Goal: Navigation & Orientation: Understand site structure

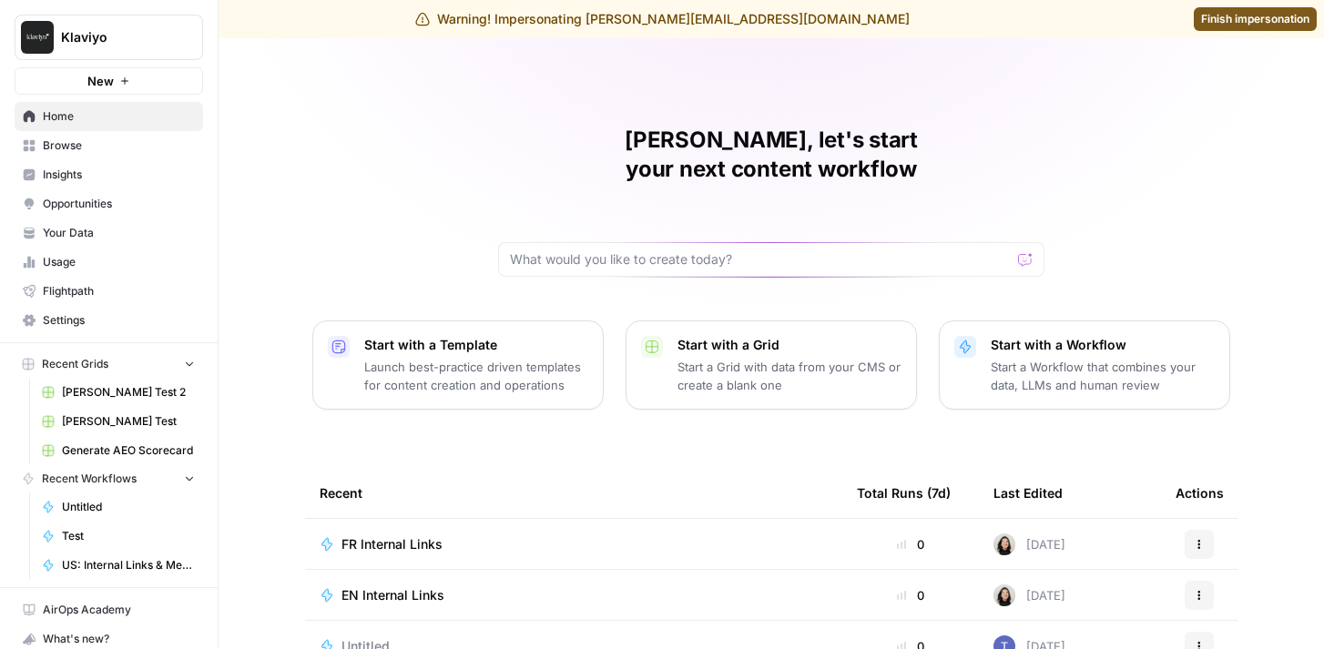
click at [142, 178] on span "Insights" at bounding box center [119, 175] width 152 height 16
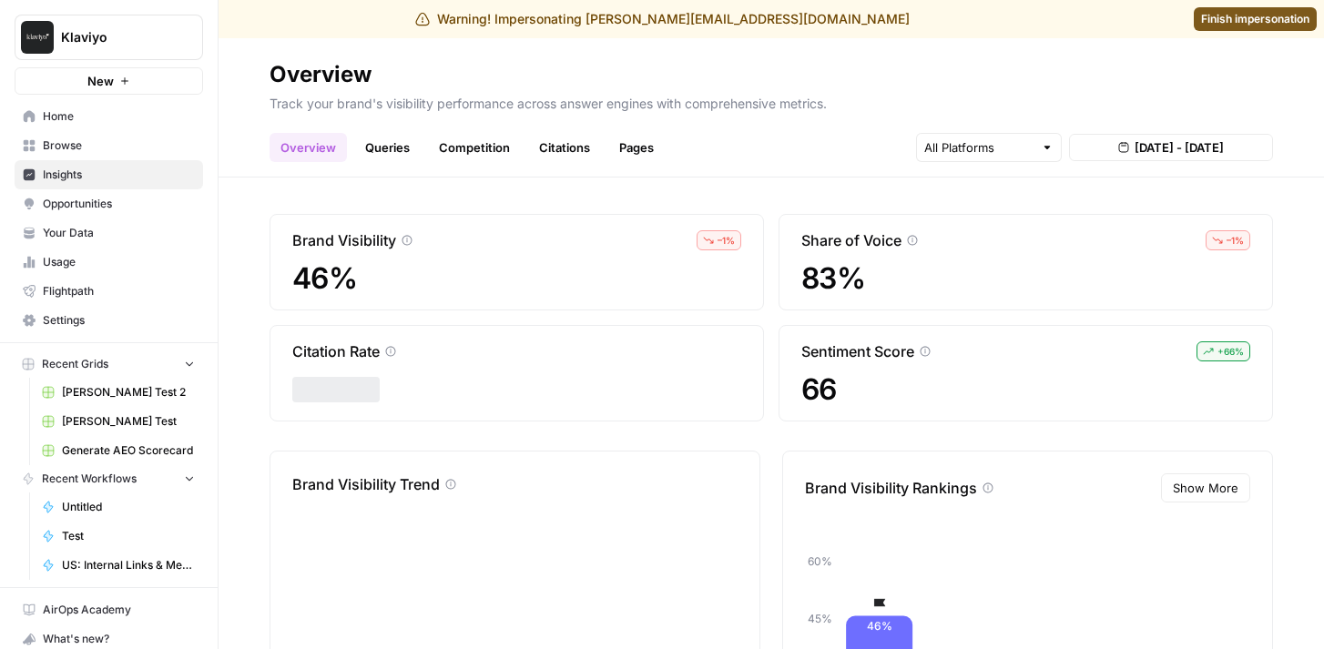
click at [398, 147] on link "Queries" at bounding box center [387, 147] width 66 height 29
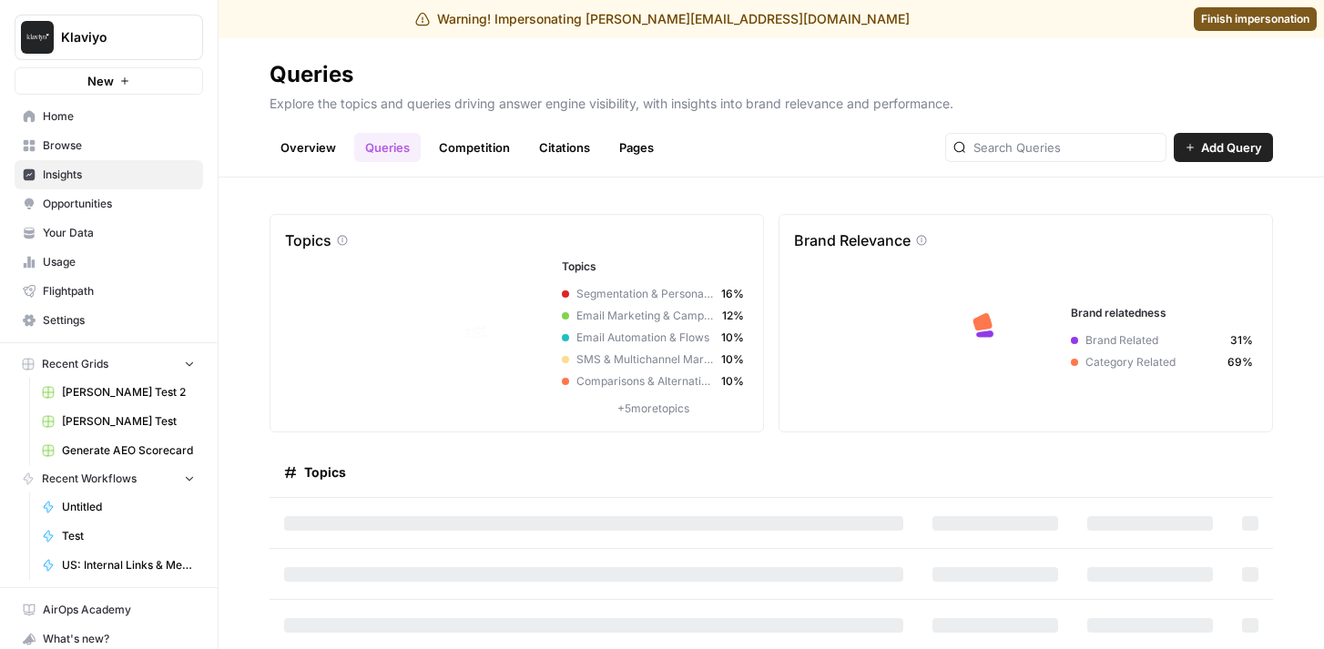
click at [484, 146] on link "Competition" at bounding box center [474, 147] width 93 height 29
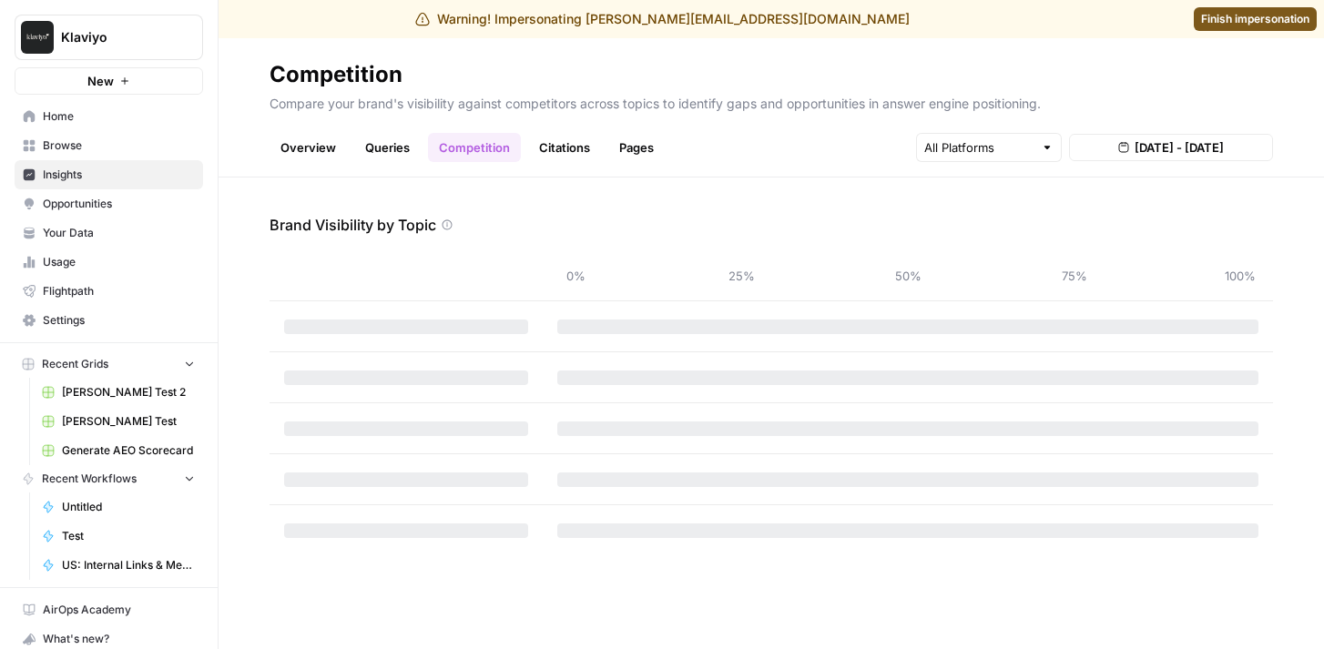
click at [549, 146] on link "Citations" at bounding box center [564, 147] width 73 height 29
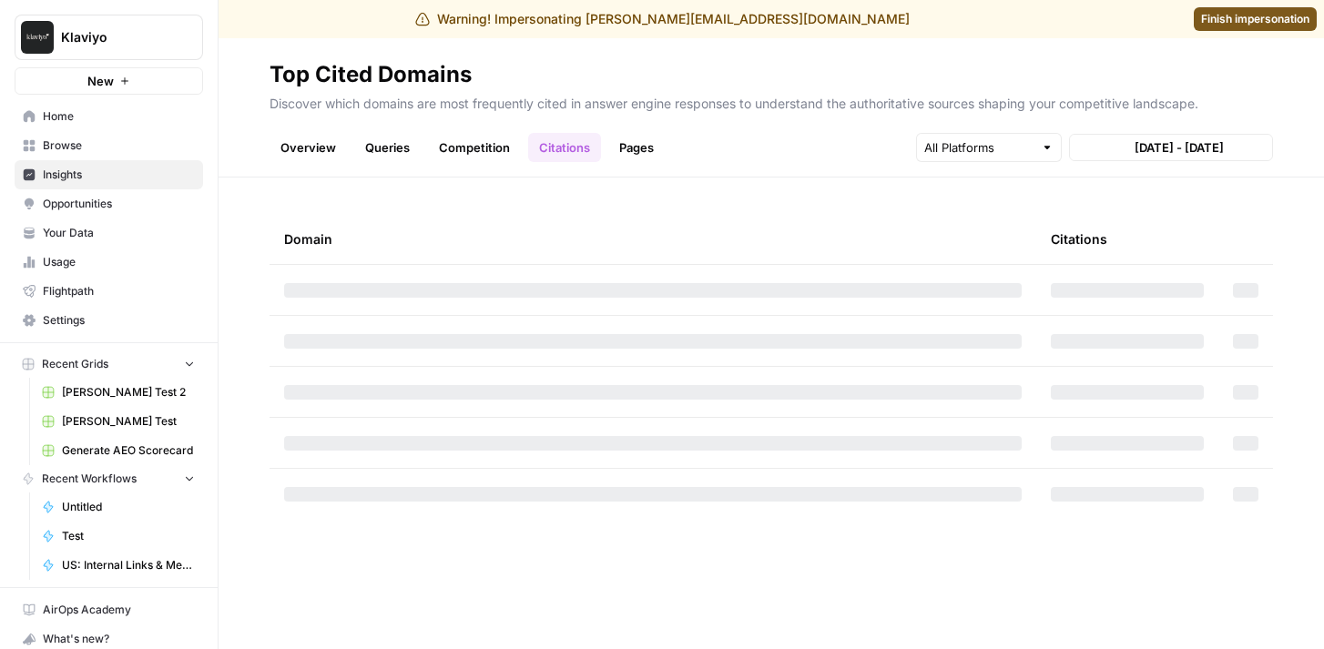
click at [639, 137] on link "Pages" at bounding box center [636, 147] width 56 height 29
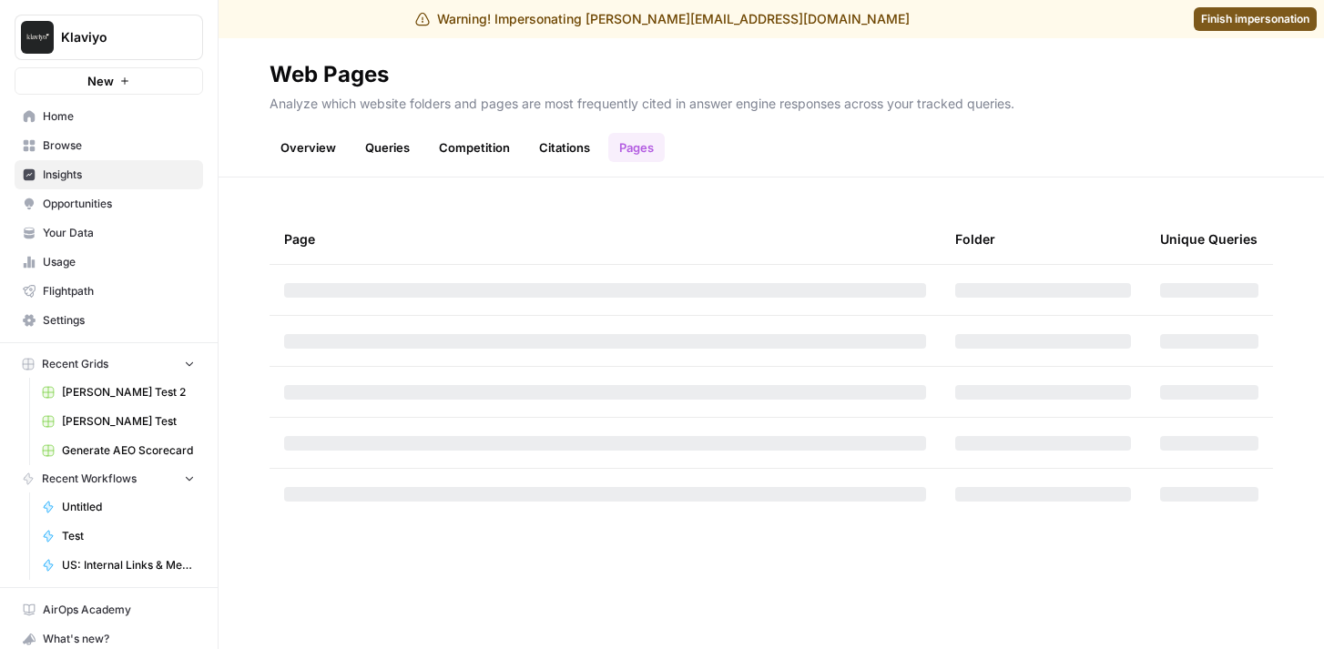
click at [310, 148] on link "Overview" at bounding box center [308, 147] width 77 height 29
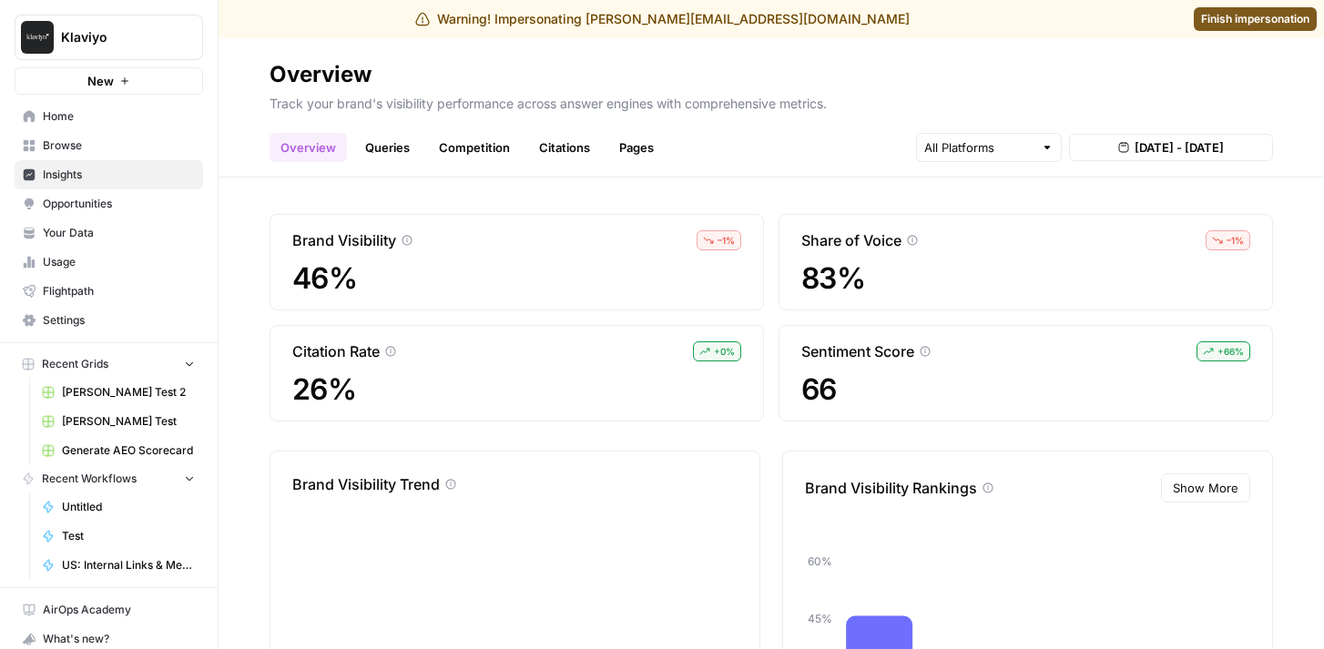
click at [116, 208] on span "Opportunities" at bounding box center [119, 204] width 152 height 16
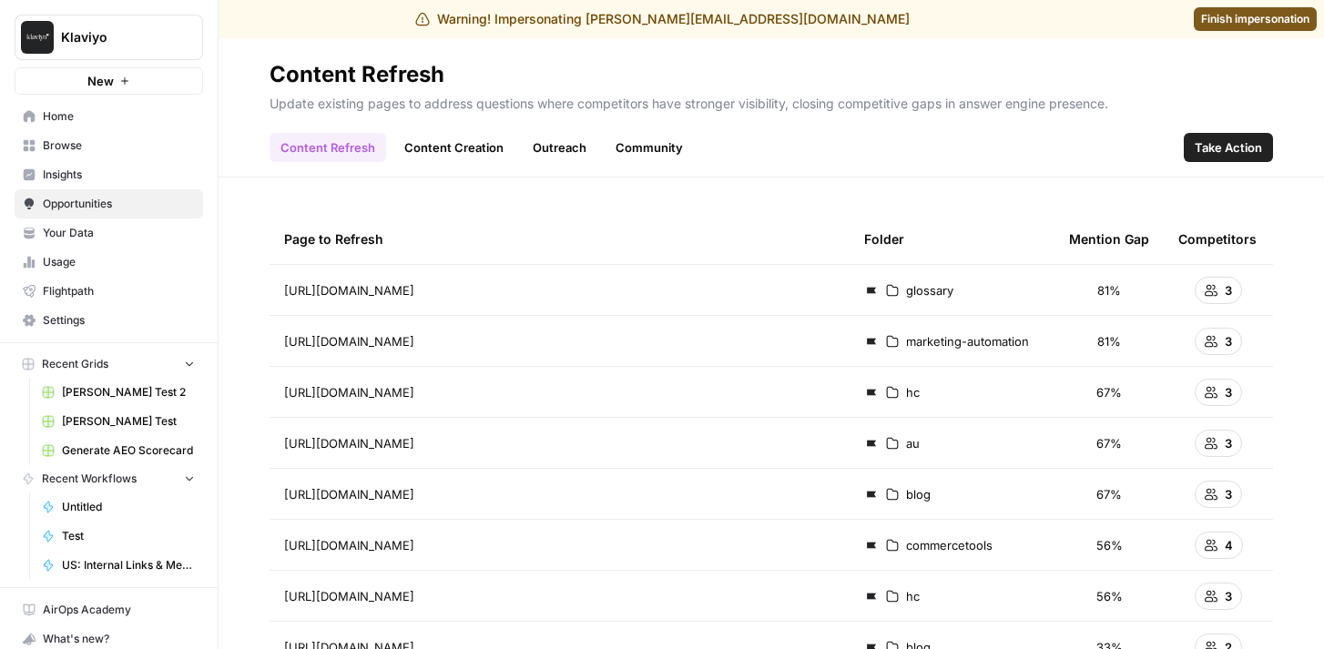
click at [450, 145] on link "Content Creation" at bounding box center [453, 147] width 121 height 29
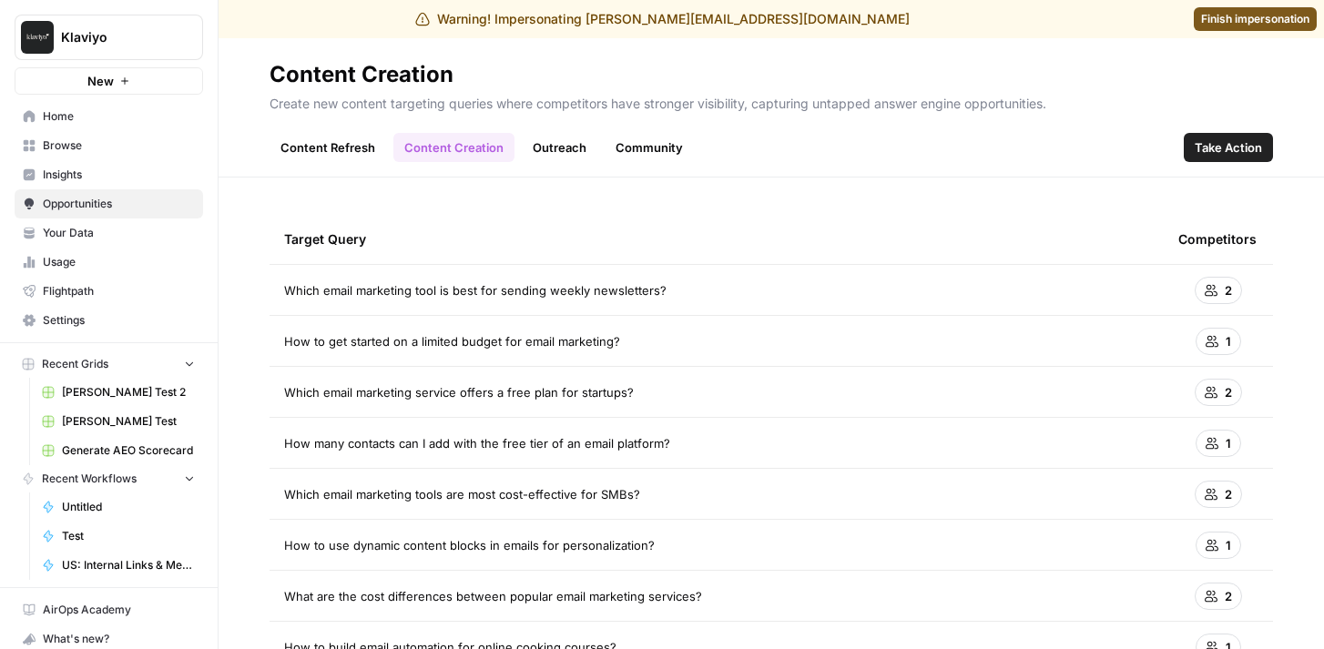
click at [551, 147] on link "Outreach" at bounding box center [560, 147] width 76 height 29
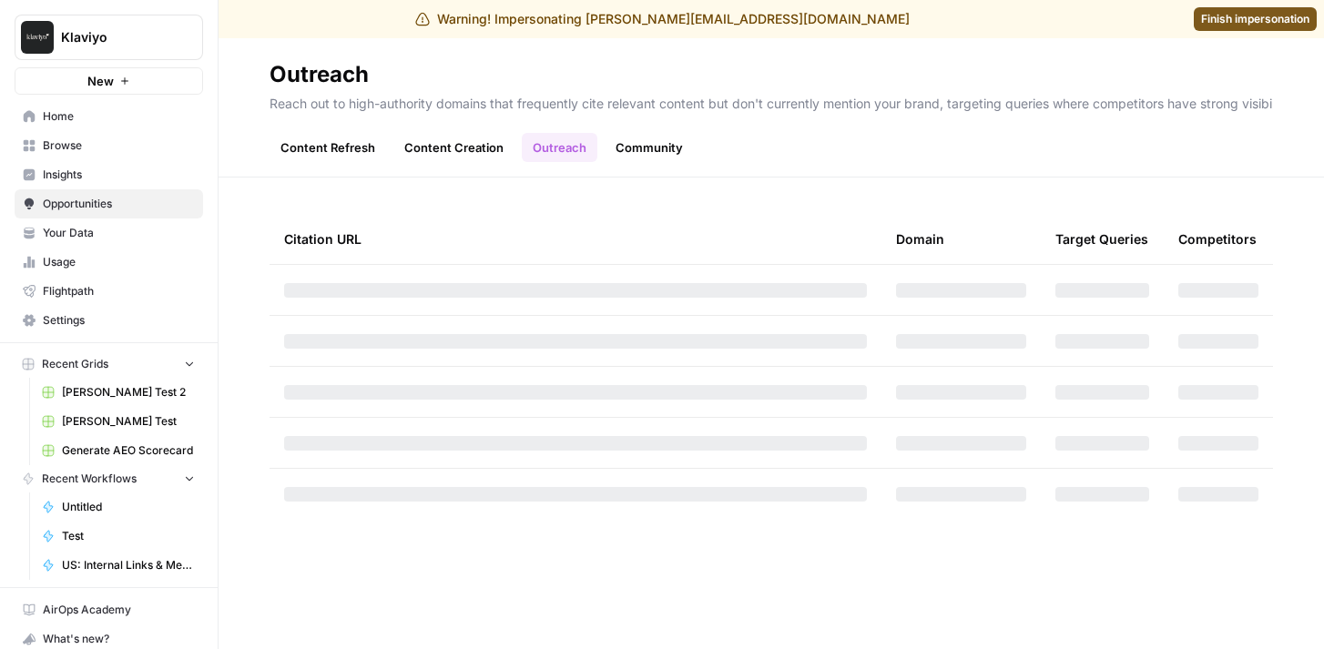
click at [643, 144] on link "Community" at bounding box center [649, 147] width 89 height 29
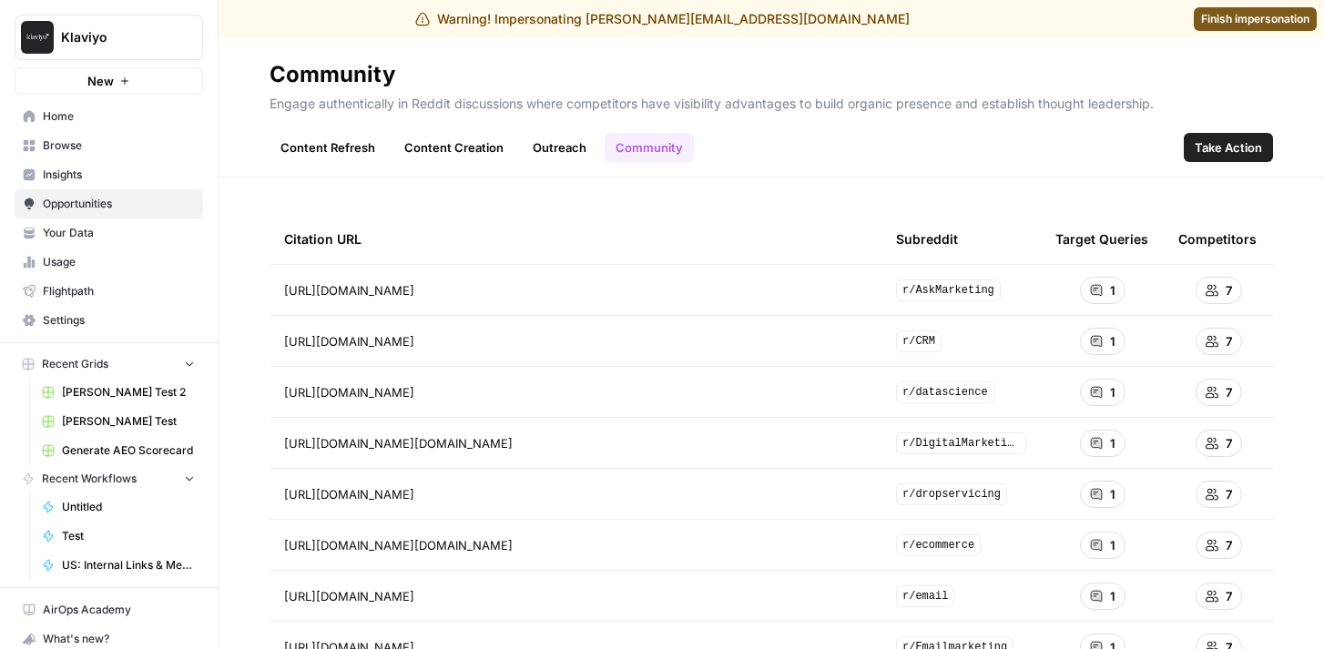
click at [362, 146] on link "Content Refresh" at bounding box center [328, 147] width 117 height 29
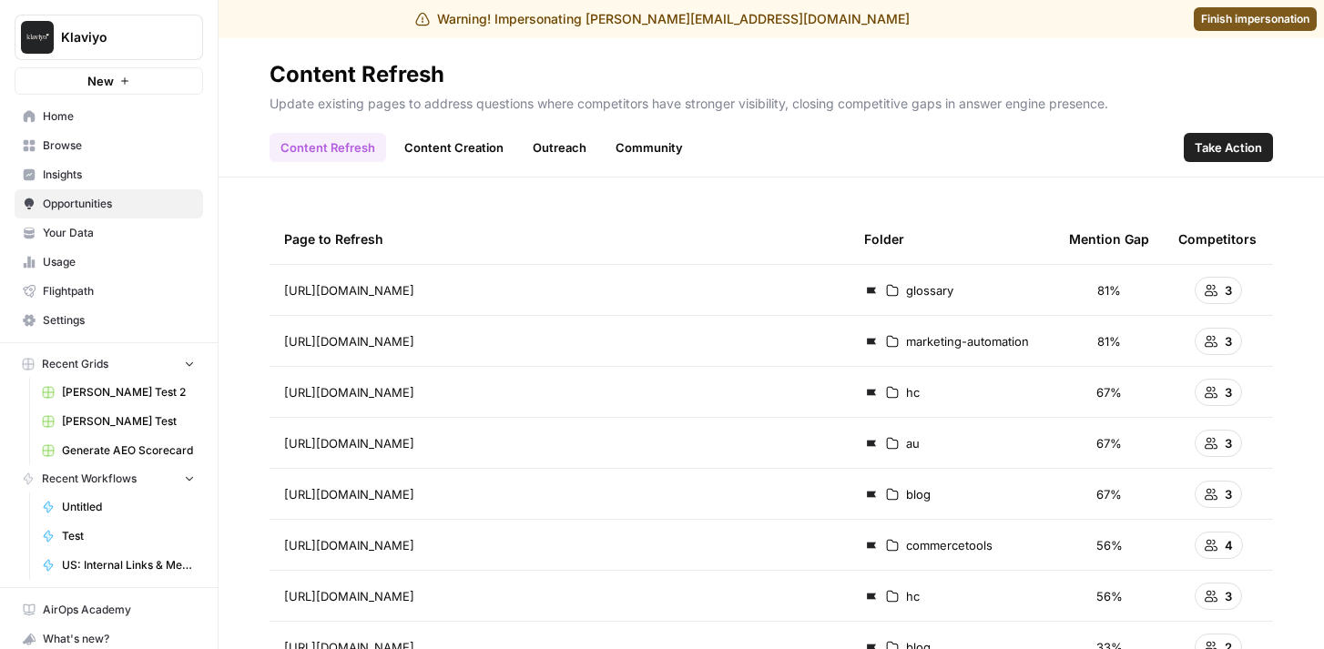
click at [118, 185] on link "Insights" at bounding box center [109, 174] width 188 height 29
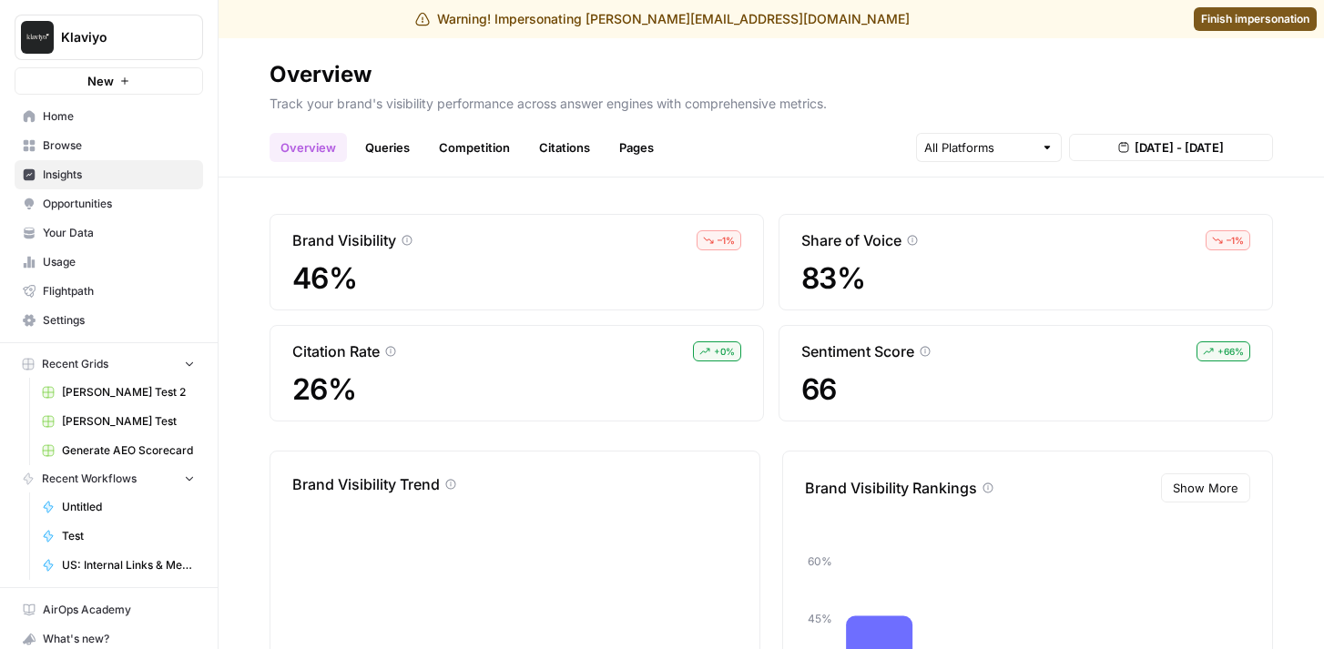
scroll to position [41, 0]
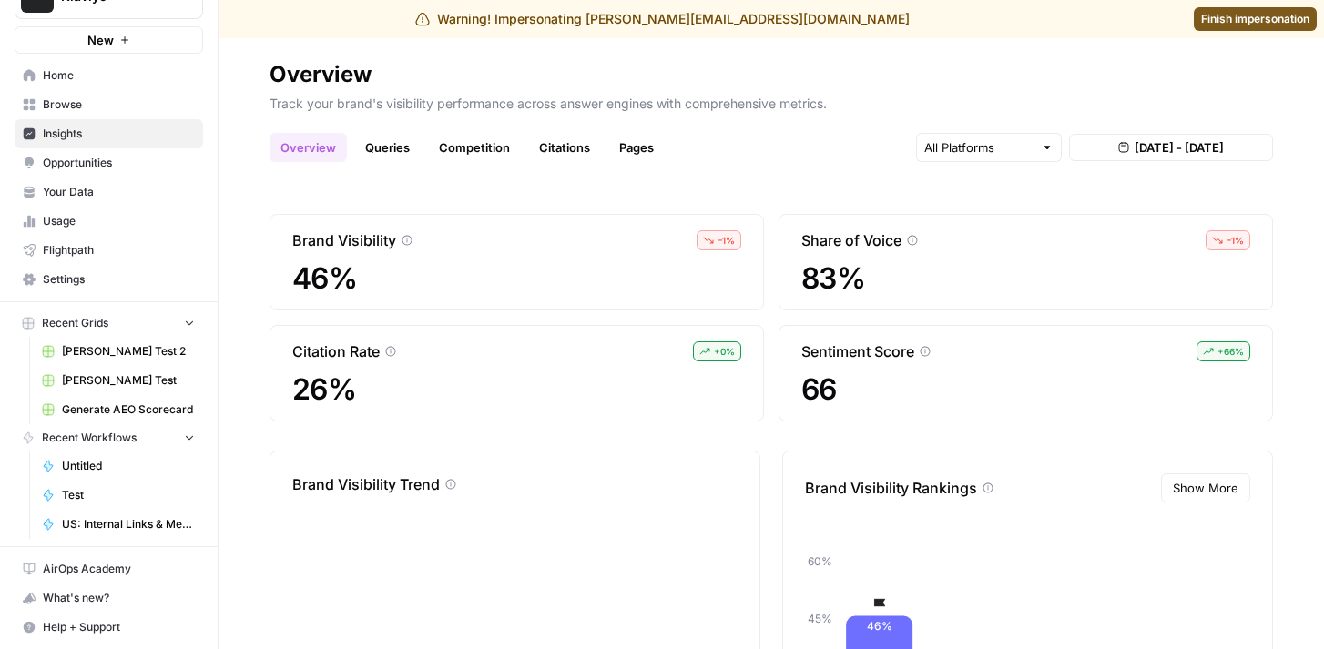
click at [87, 280] on span "Settings" at bounding box center [119, 279] width 152 height 16
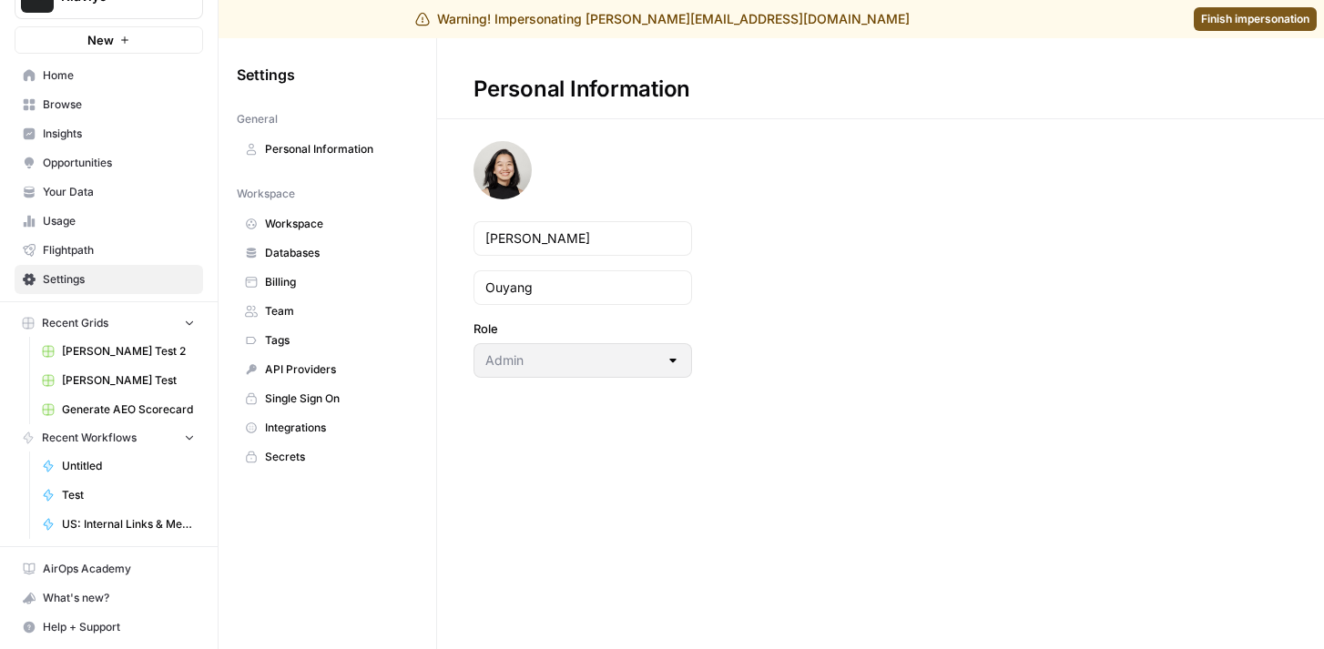
click at [333, 300] on link "Team" at bounding box center [327, 311] width 181 height 29
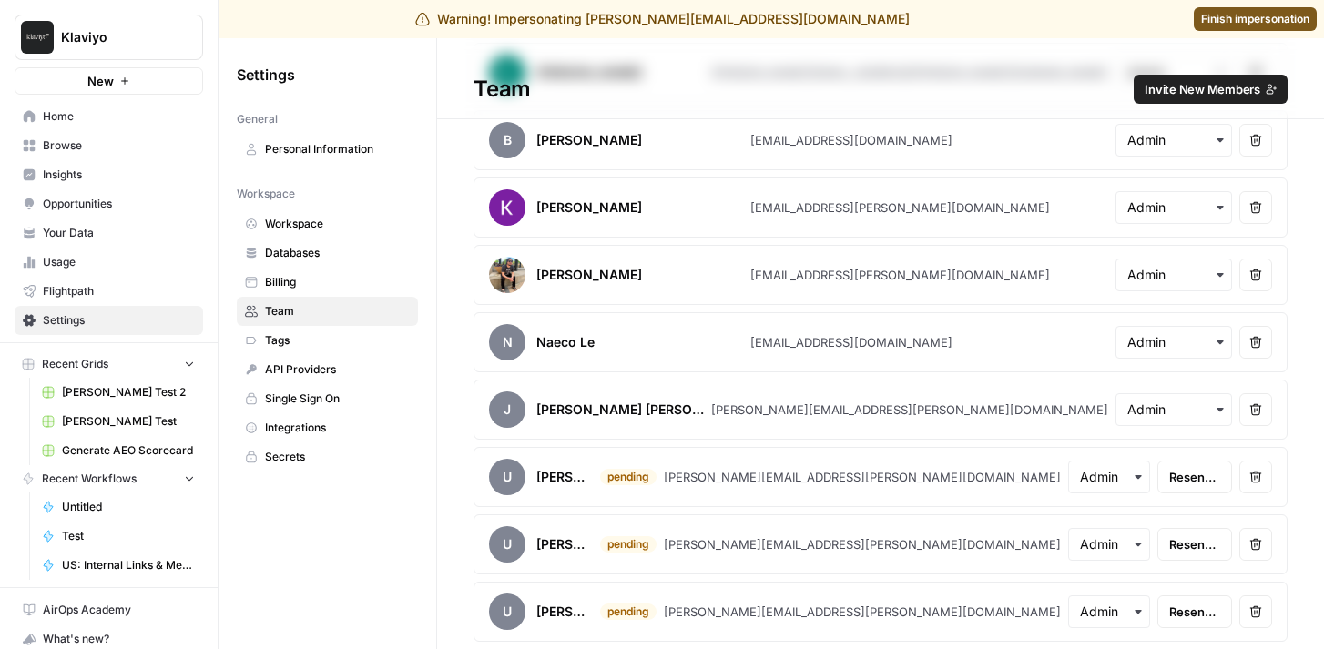
click at [126, 123] on span "Home" at bounding box center [119, 116] width 152 height 16
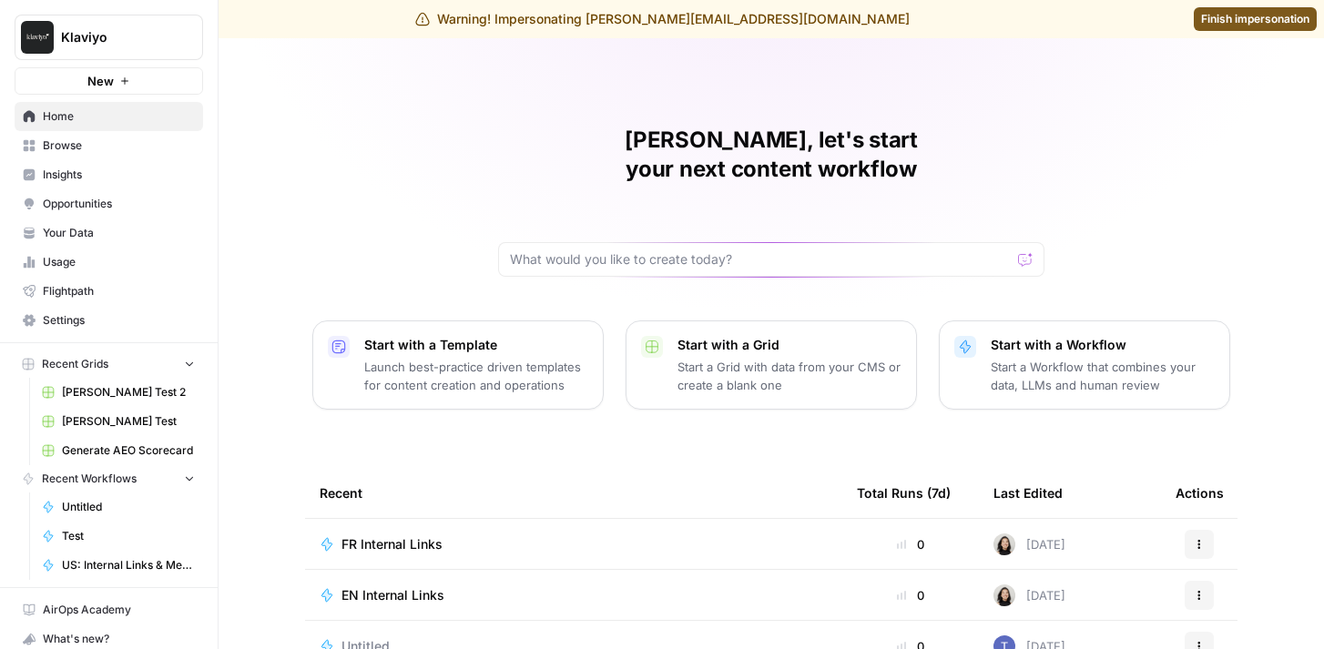
click at [1203, 20] on span "Finish impersonation" at bounding box center [1255, 19] width 108 height 16
